Goal: Navigation & Orientation: Find specific page/section

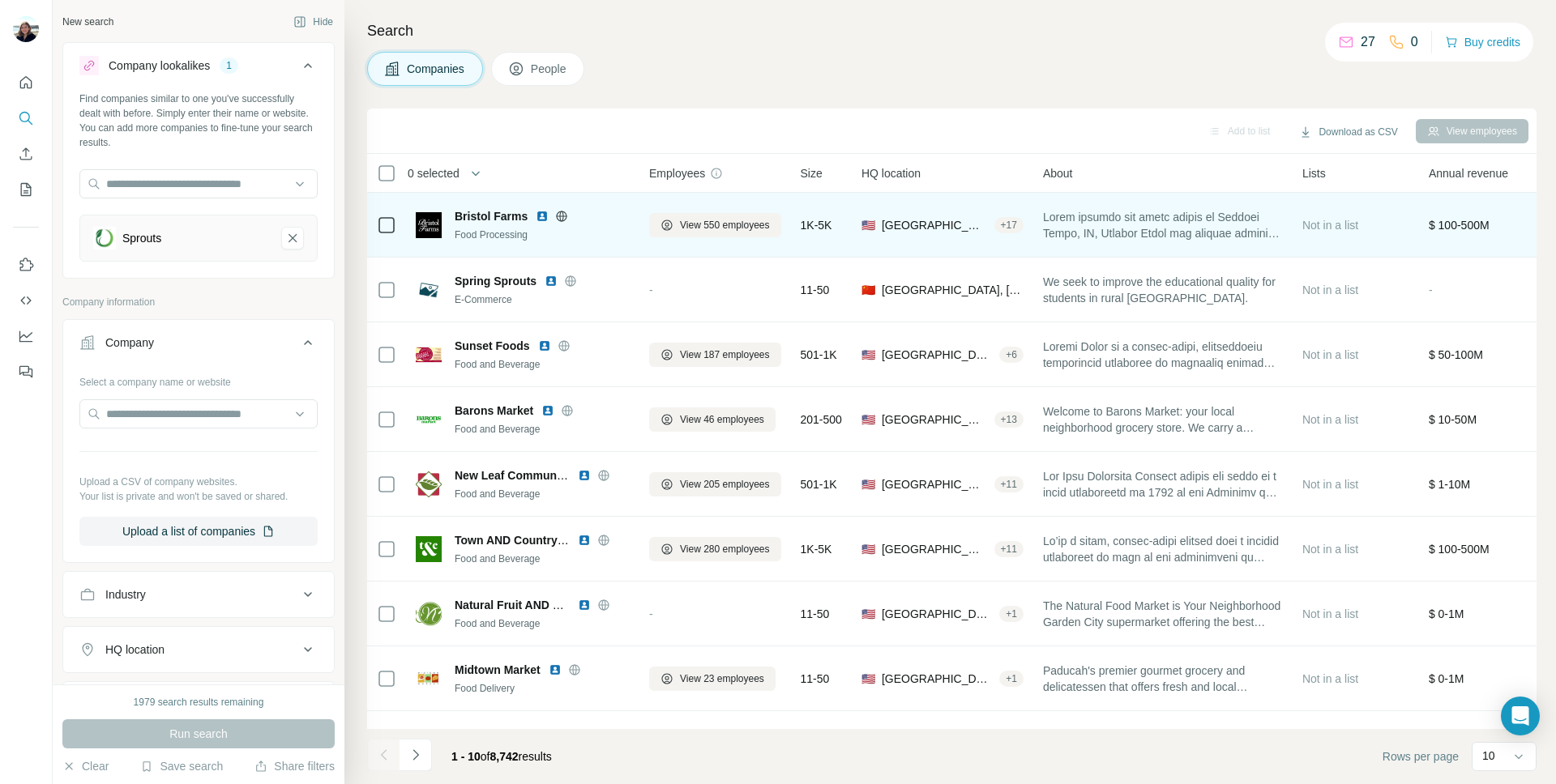
click at [487, 216] on span "Bristol Farms" at bounding box center [491, 216] width 73 height 16
click at [1283, 223] on span at bounding box center [1162, 225] width 240 height 32
drag, startPoint x: 1488, startPoint y: 222, endPoint x: 1467, endPoint y: 216, distance: 21.8
click at [1482, 221] on span "$ 100-500M" at bounding box center [1459, 225] width 61 height 13
click at [722, 236] on button "View 550 employees" at bounding box center [714, 225] width 132 height 25
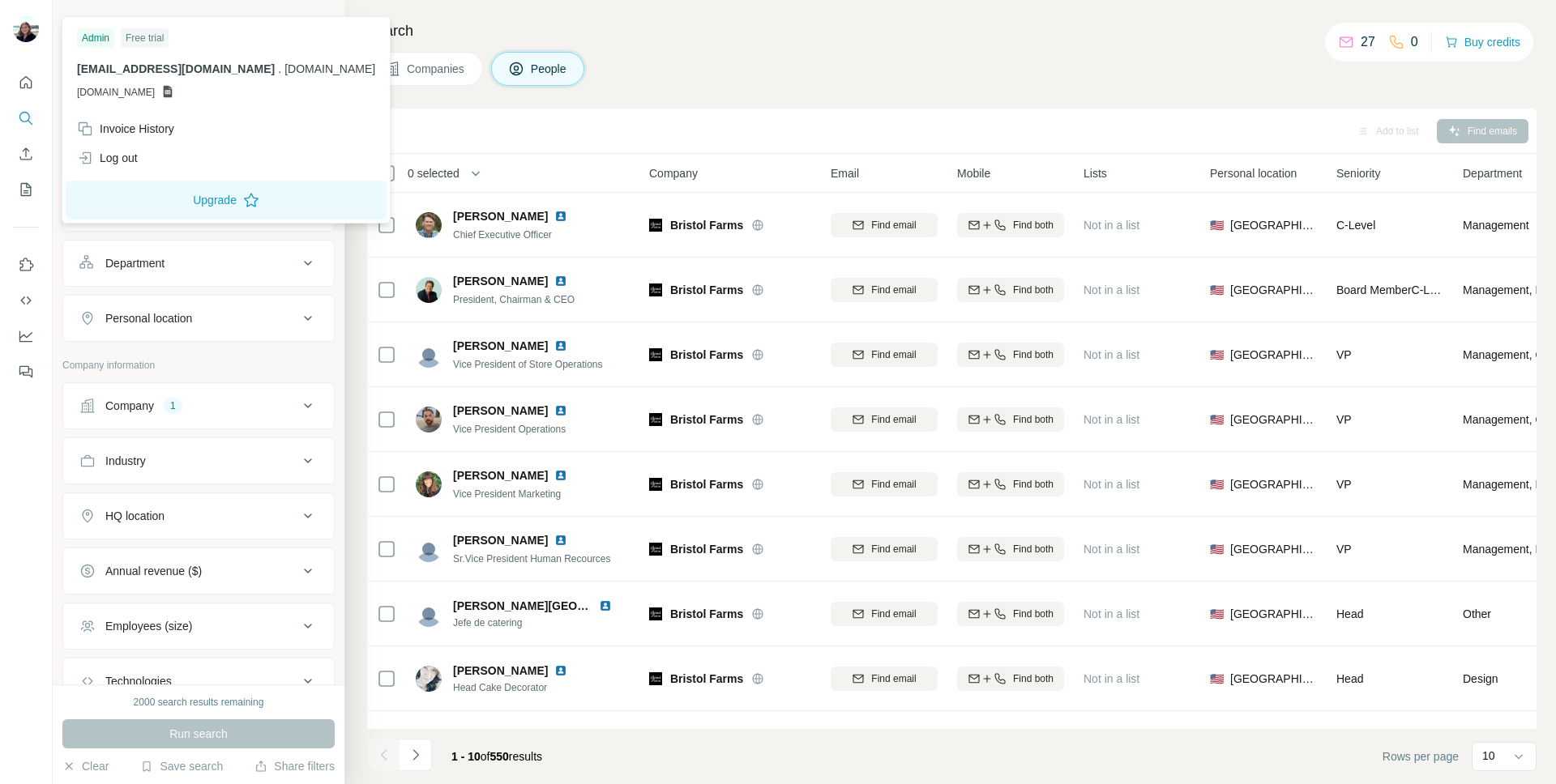
click at [27, 30] on img at bounding box center [26, 28] width 26 height 26
click at [424, 39] on h4 "Search" at bounding box center [952, 31] width 1170 height 23
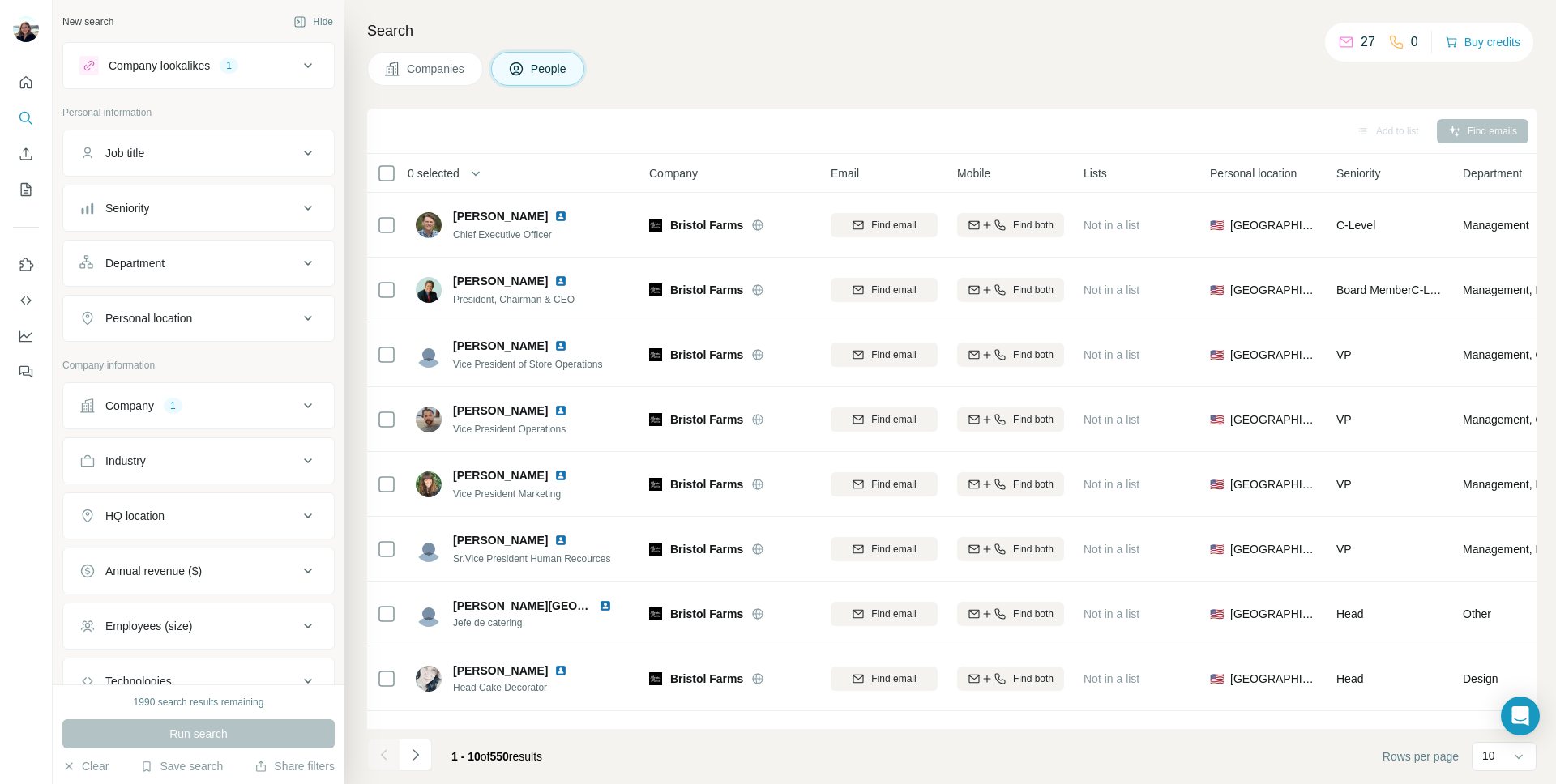
click at [40, 85] on div at bounding box center [26, 223] width 52 height 329
click at [20, 85] on icon "Quick start" at bounding box center [26, 82] width 16 height 16
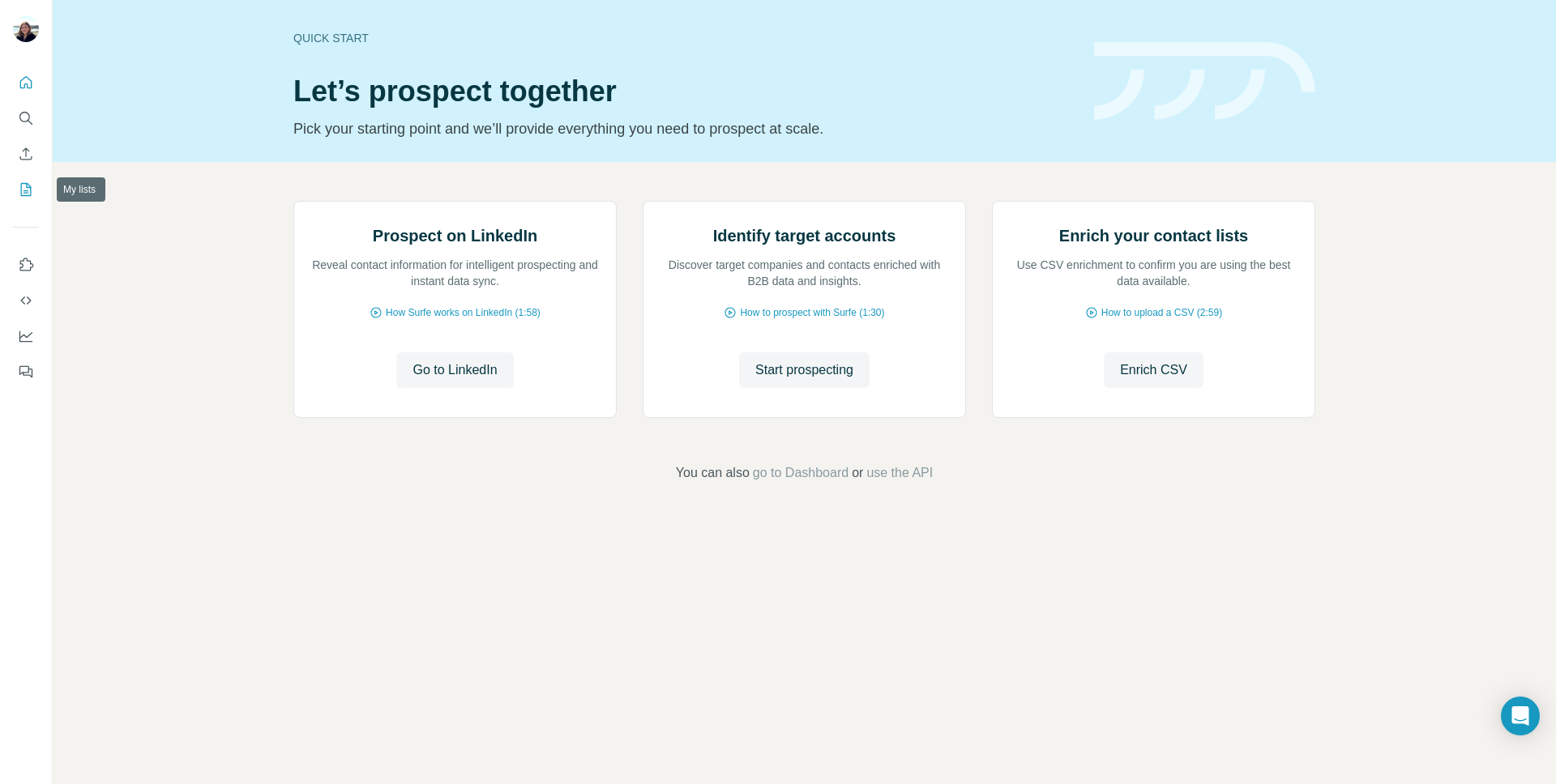
click at [32, 182] on icon "My lists" at bounding box center [26, 189] width 16 height 16
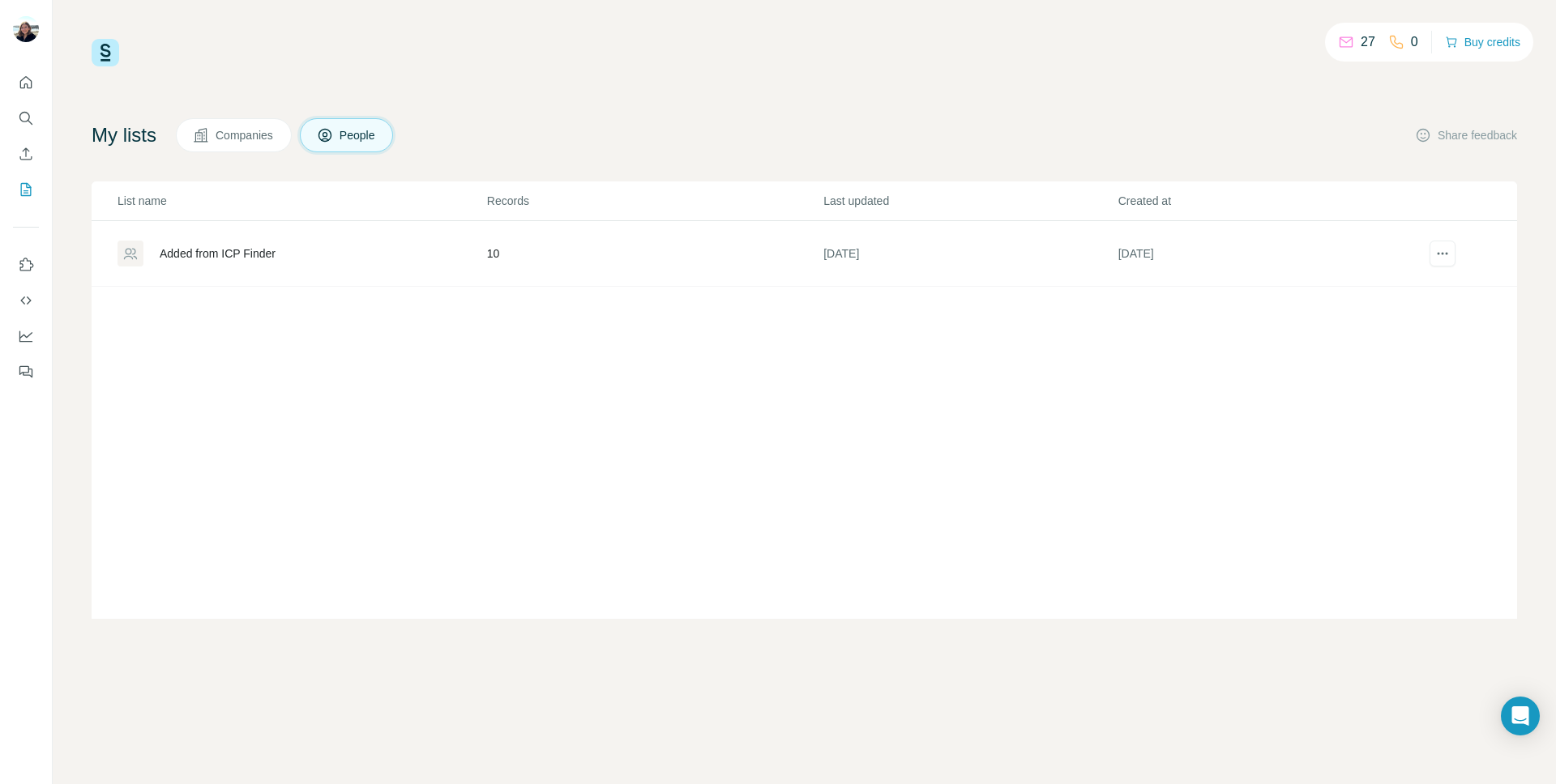
click at [259, 253] on div "Added from ICP Finder" at bounding box center [218, 253] width 116 height 16
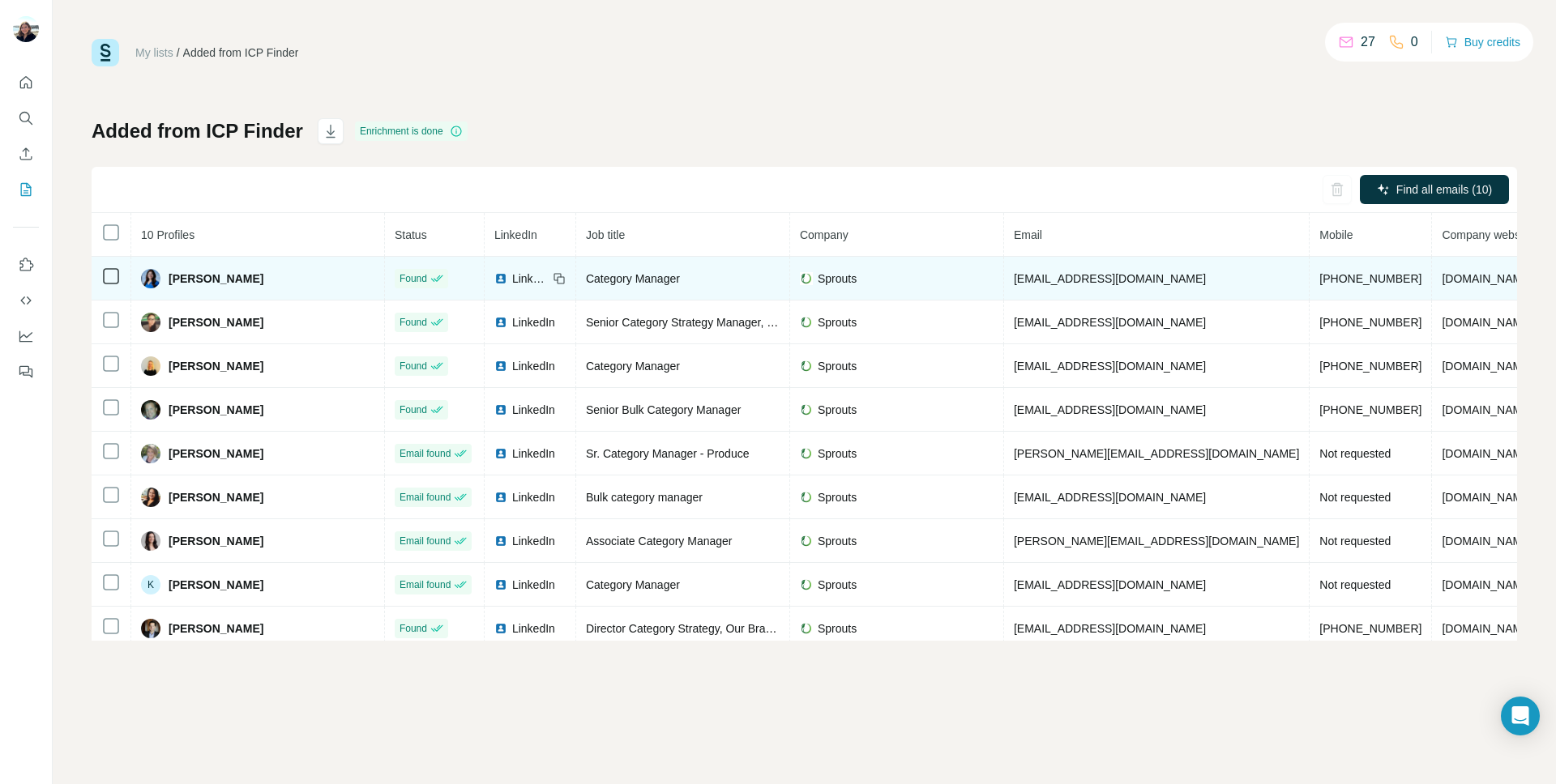
click at [176, 284] on span "Aimee Dubois" at bounding box center [216, 278] width 95 height 16
click at [166, 280] on div "Aimee Dubois" at bounding box center [202, 278] width 122 height 20
click at [160, 280] on div "Aimee Dubois" at bounding box center [202, 278] width 122 height 20
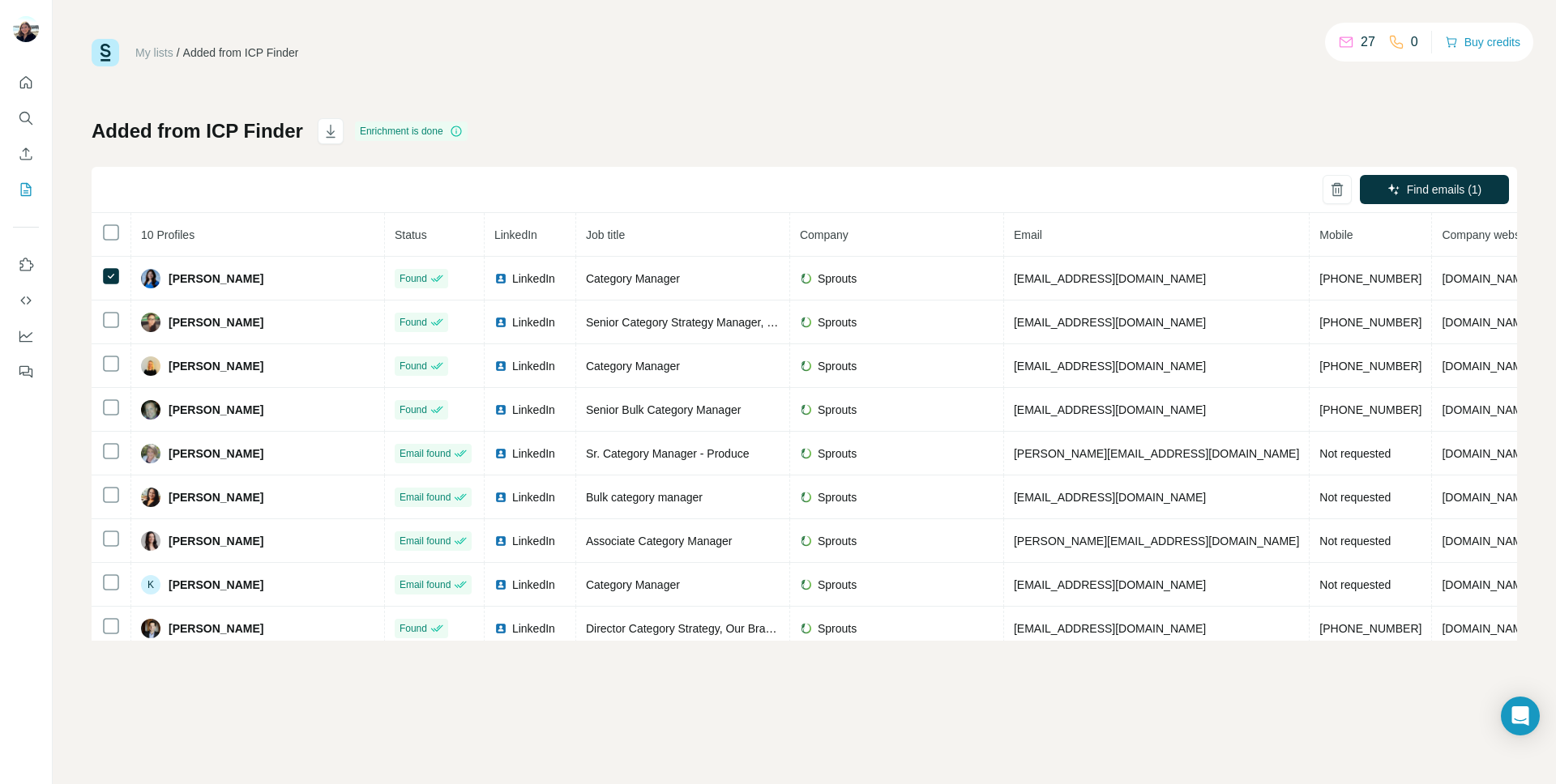
click at [1015, 130] on div "Added from ICP Finder Enrichment is done Find emails (1) 10 Profiles Status Lin…" at bounding box center [804, 380] width 1425 height 523
click at [1368, 45] on p "27" at bounding box center [1368, 42] width 14 height 20
click at [1351, 46] on div "27" at bounding box center [1356, 42] width 37 height 20
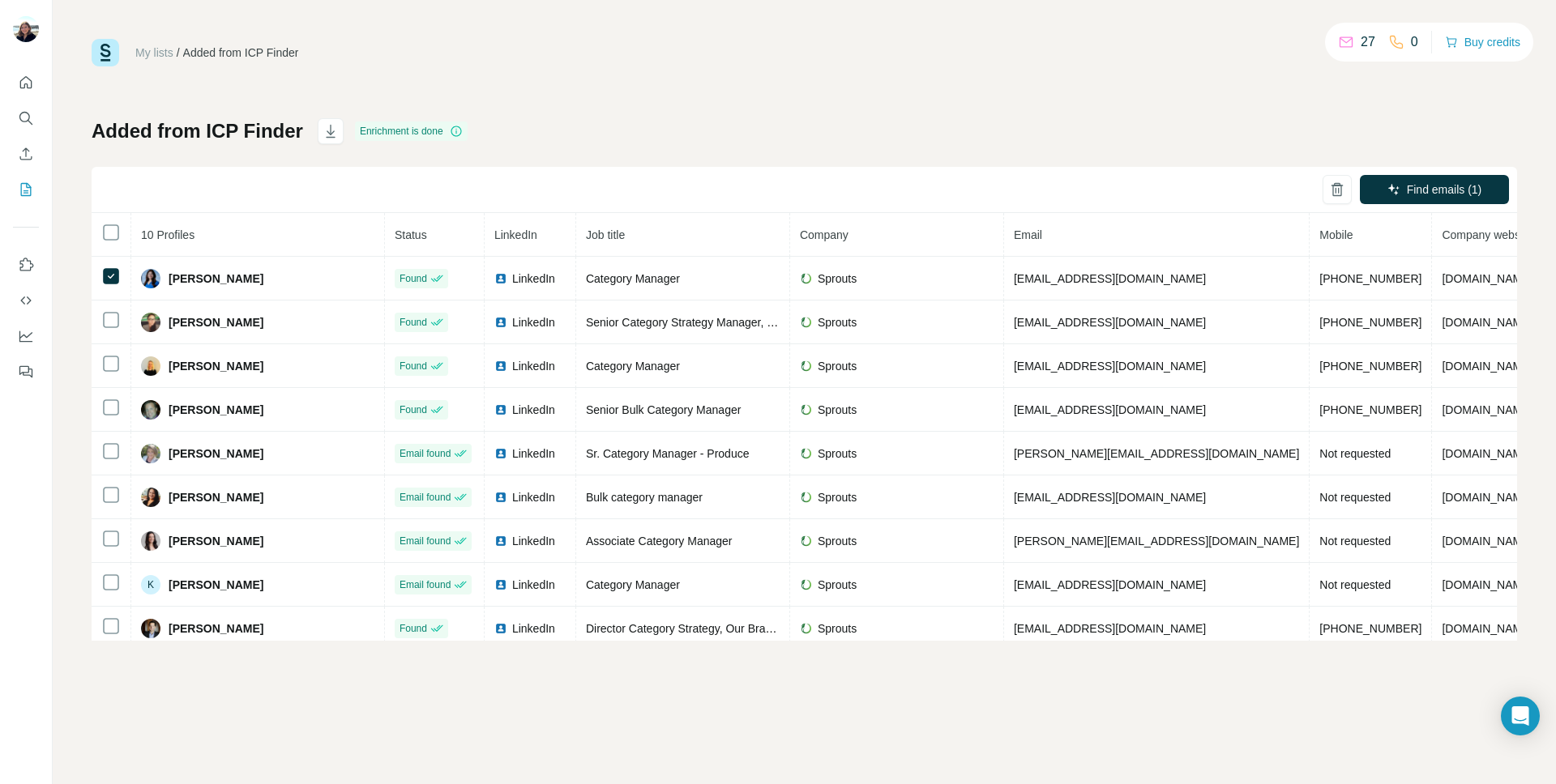
click at [1404, 117] on div "My lists / Added from ICP Finder 27 0 Buy credits Added from ICP Finder Enrichm…" at bounding box center [804, 340] width 1425 height 602
click at [30, 272] on icon "Use Surfe on LinkedIn" at bounding box center [26, 264] width 16 height 16
click at [23, 79] on icon "Quick start" at bounding box center [26, 81] width 12 height 12
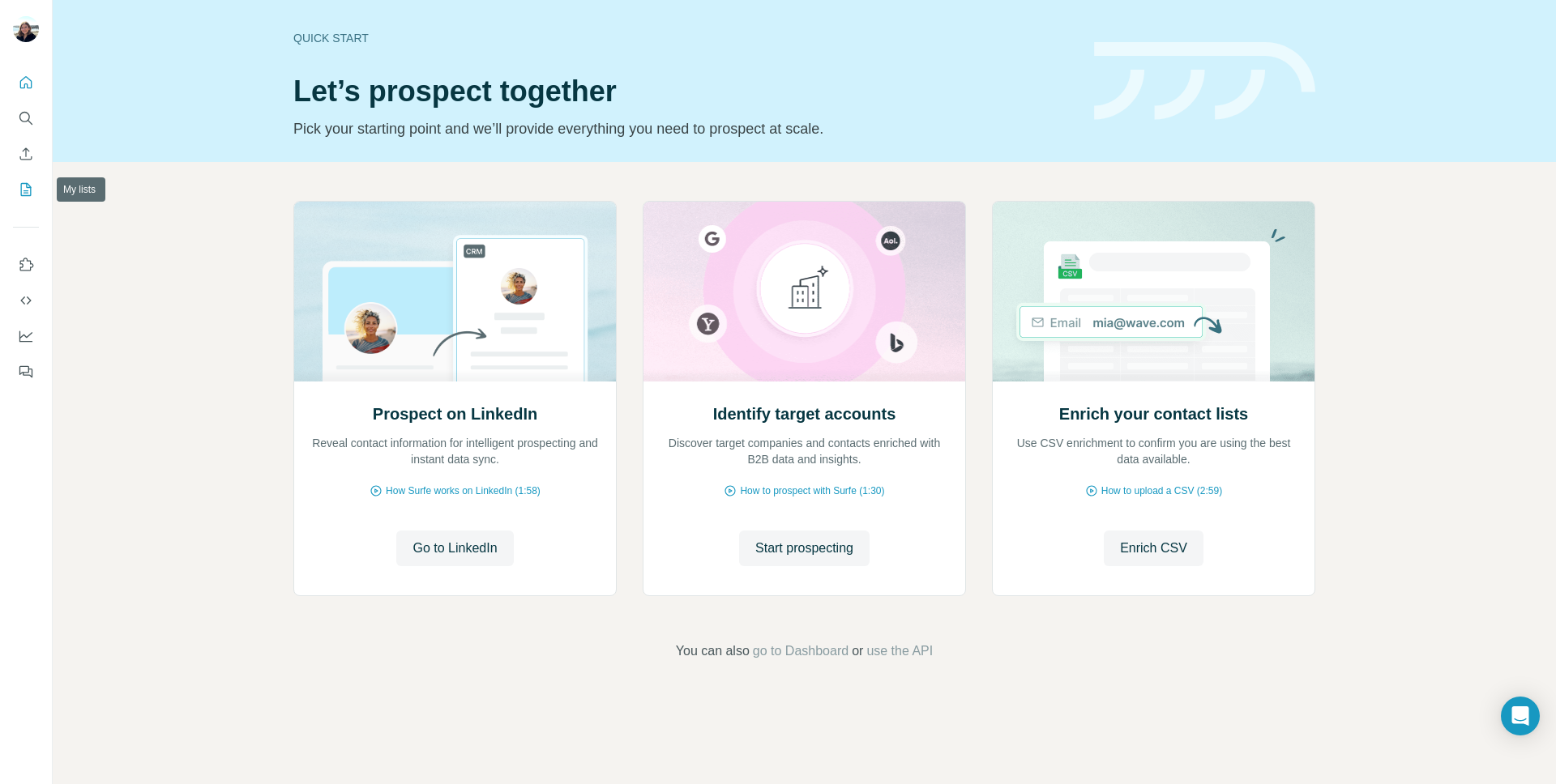
click at [36, 185] on button "My lists" at bounding box center [26, 189] width 26 height 29
